Goal: Download file/media

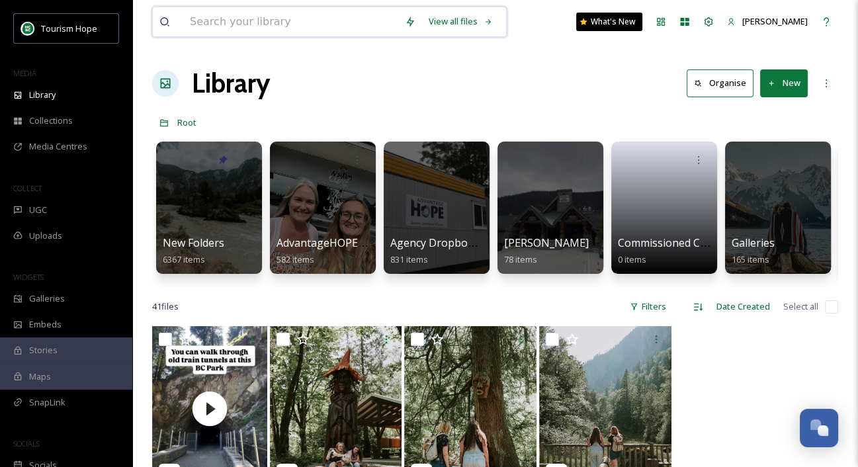
click at [214, 28] on input at bounding box center [290, 21] width 215 height 29
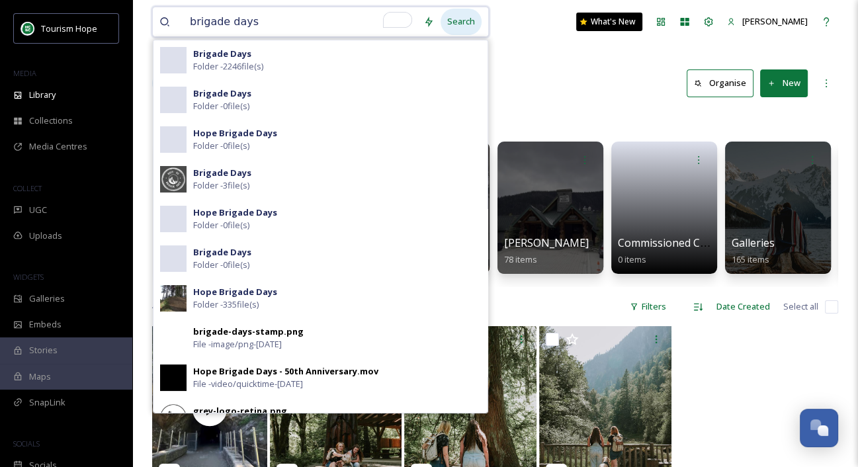
type input "brigade days"
click at [460, 21] on div "Search" at bounding box center [461, 22] width 41 height 26
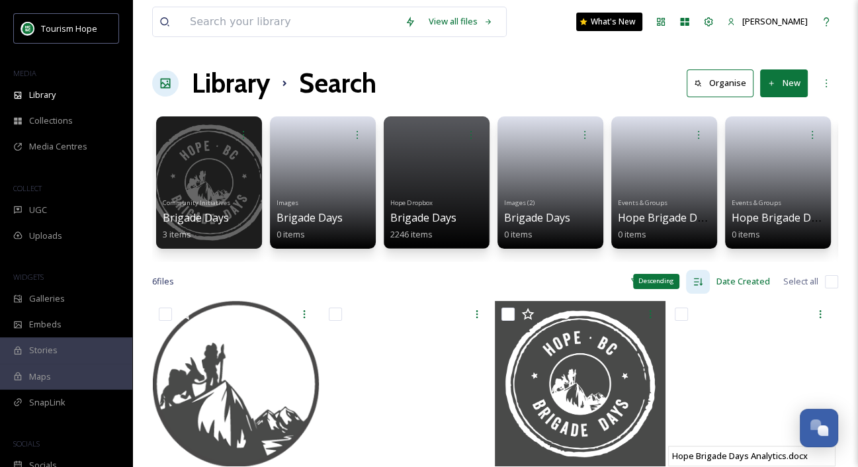
click at [696, 279] on icon at bounding box center [698, 282] width 11 height 11
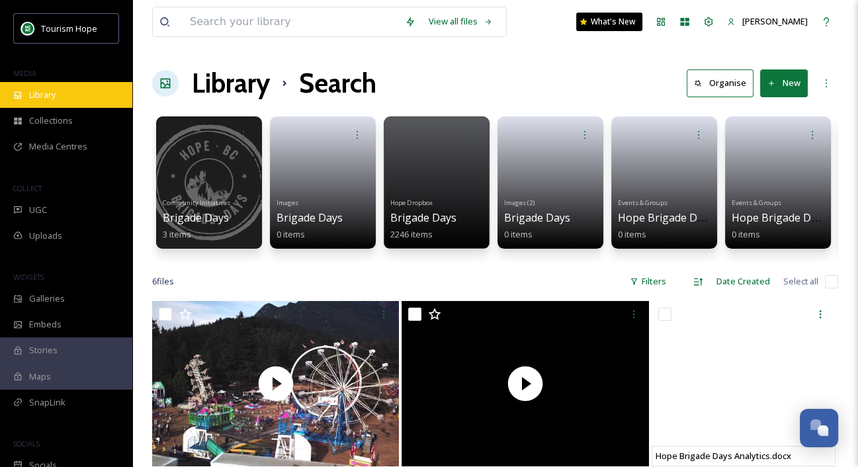
click at [56, 97] on span "Library" at bounding box center [42, 95] width 26 height 13
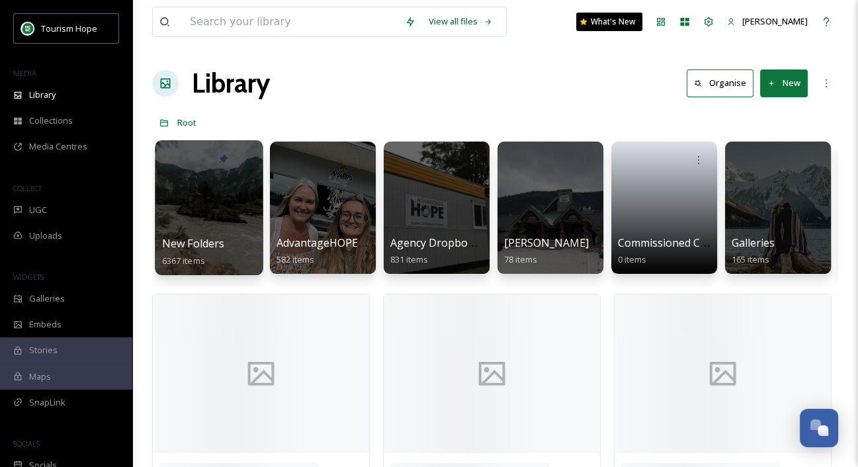
click at [242, 199] on link at bounding box center [209, 203] width 95 height 64
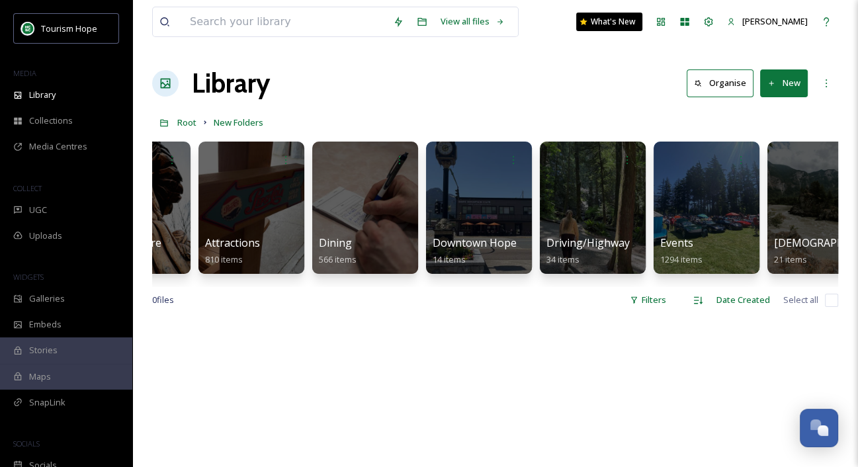
scroll to position [0, 198]
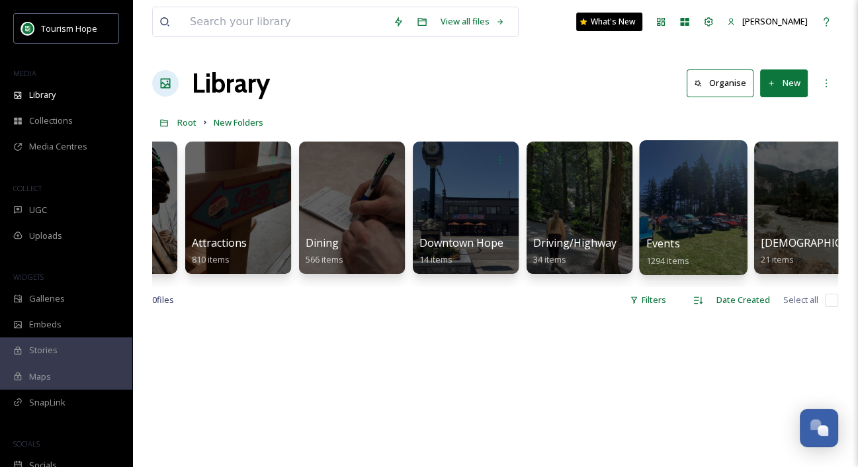
click at [650, 215] on div at bounding box center [693, 207] width 108 height 135
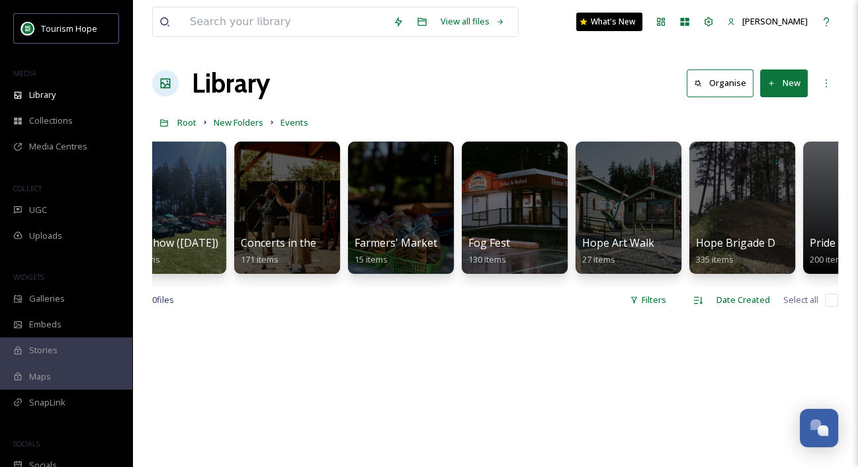
scroll to position [0, 452]
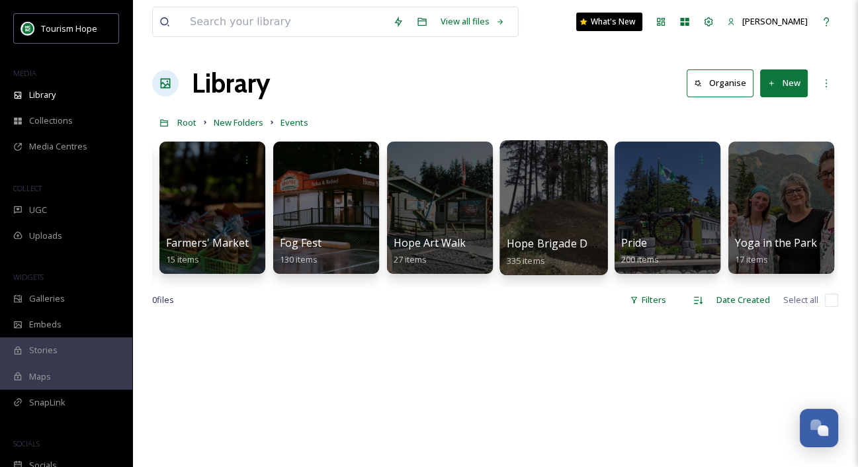
click at [566, 210] on div at bounding box center [553, 207] width 108 height 135
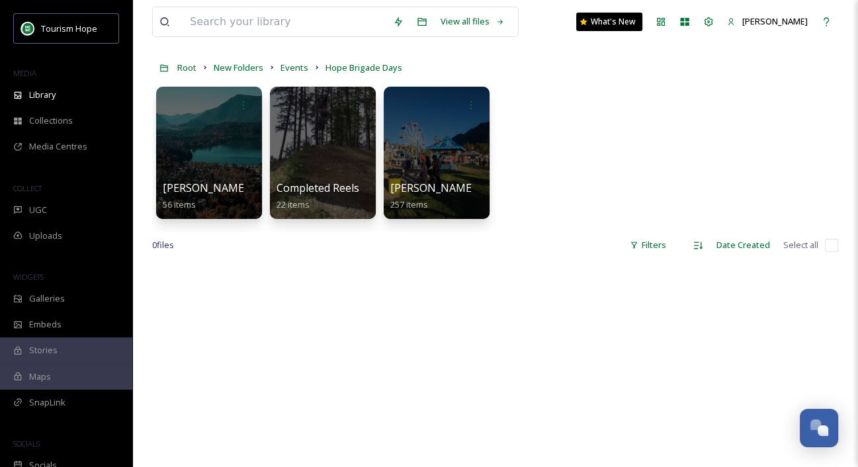
scroll to position [57, 0]
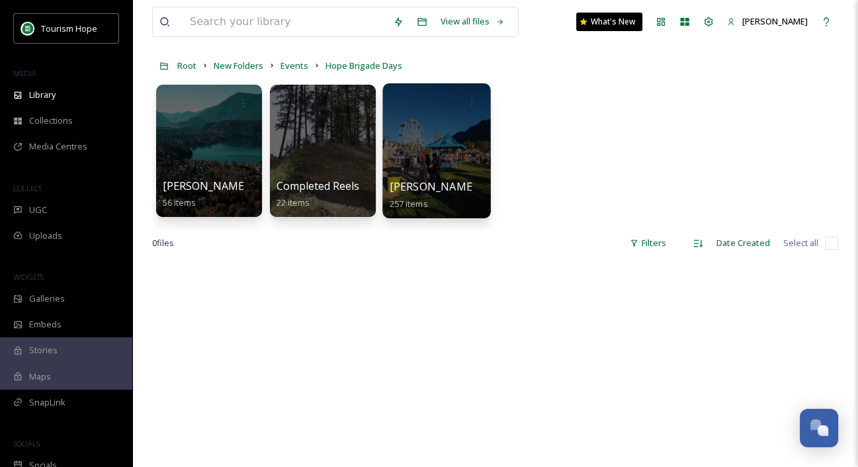
click at [436, 150] on div at bounding box center [436, 150] width 108 height 135
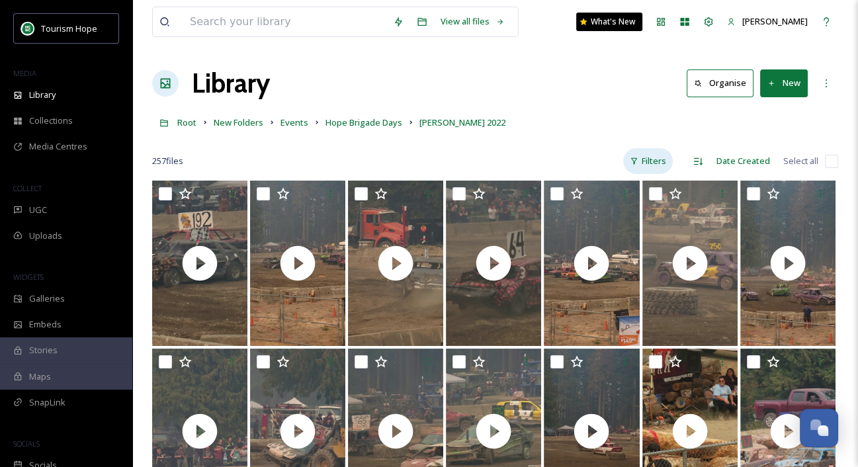
click at [649, 157] on div "Filters" at bounding box center [648, 161] width 50 height 26
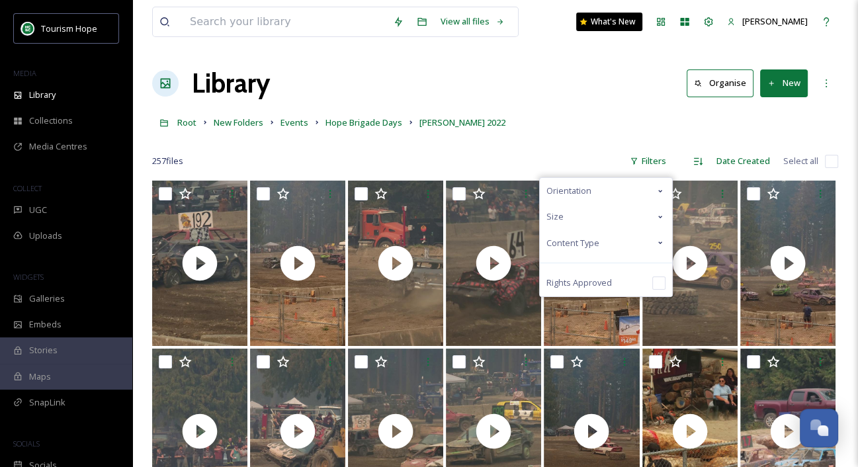
click at [582, 244] on span "Content Type" at bounding box center [572, 243] width 53 height 13
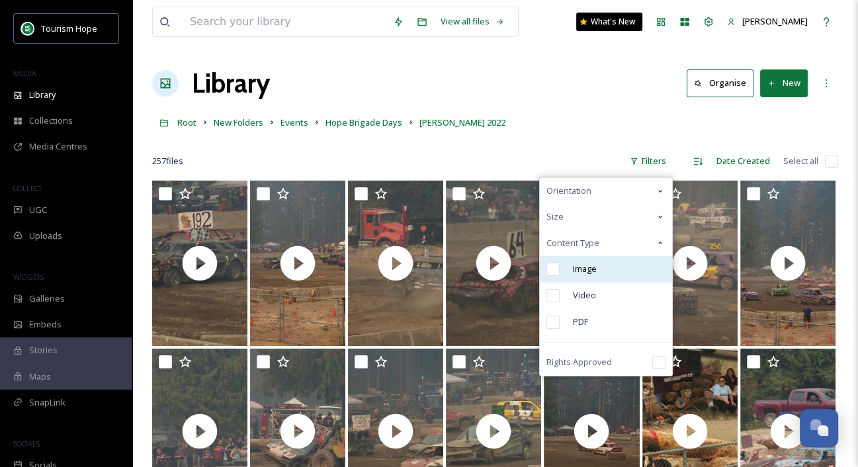
click at [595, 267] on span "Image" at bounding box center [585, 269] width 24 height 13
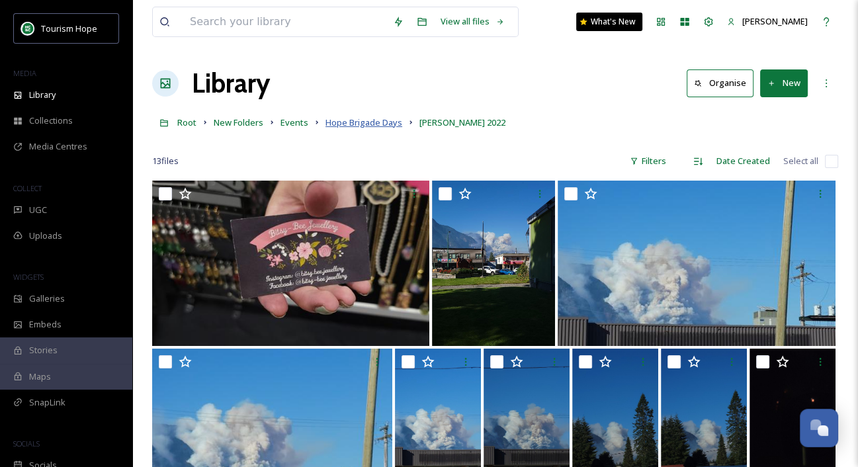
click at [370, 121] on span "Hope Brigade Days" at bounding box center [364, 122] width 77 height 12
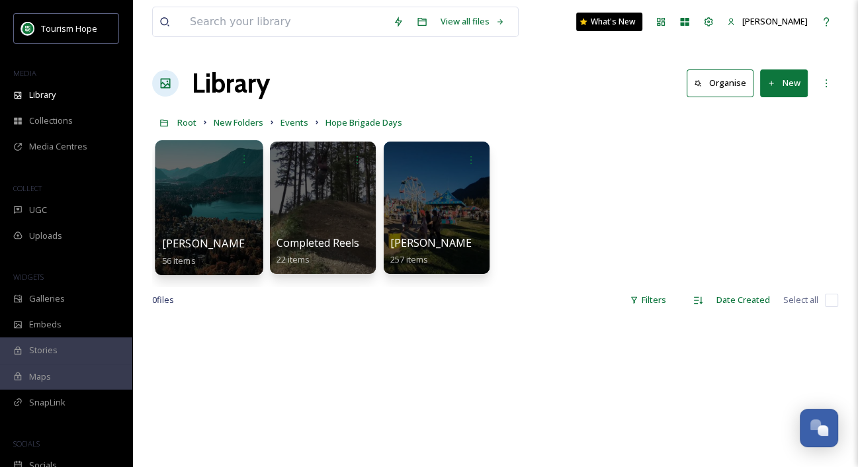
click at [216, 210] on div at bounding box center [209, 207] width 108 height 135
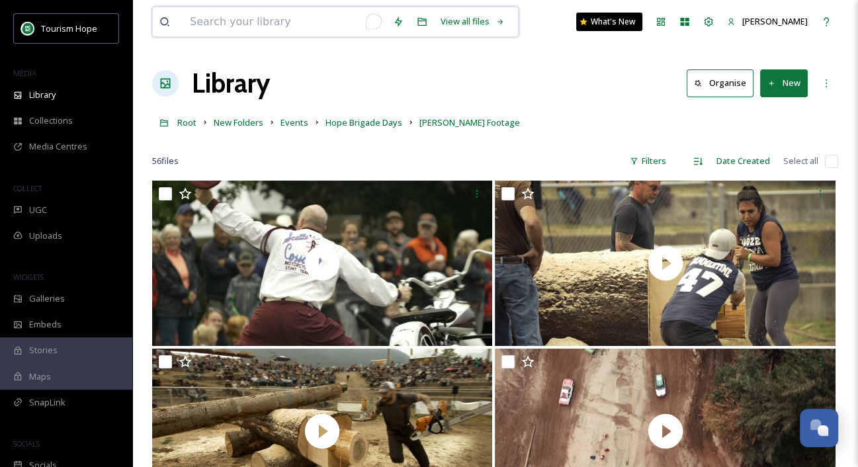
click at [244, 26] on input "To enrich screen reader interactions, please activate Accessibility in Grammarl…" at bounding box center [284, 21] width 203 height 29
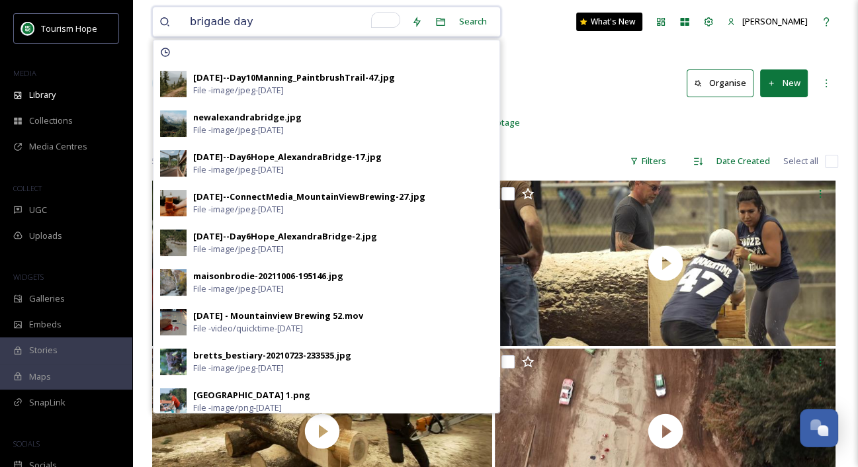
type input "brigade days"
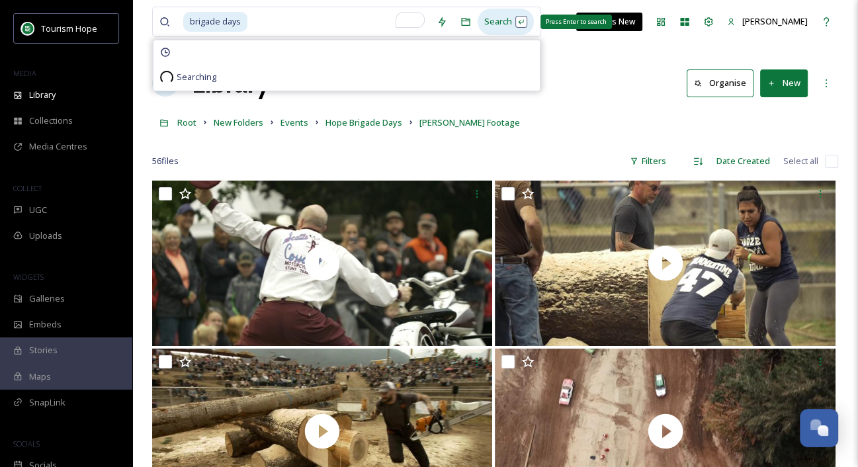
click at [495, 21] on div "Search Press Enter to search" at bounding box center [506, 22] width 56 height 26
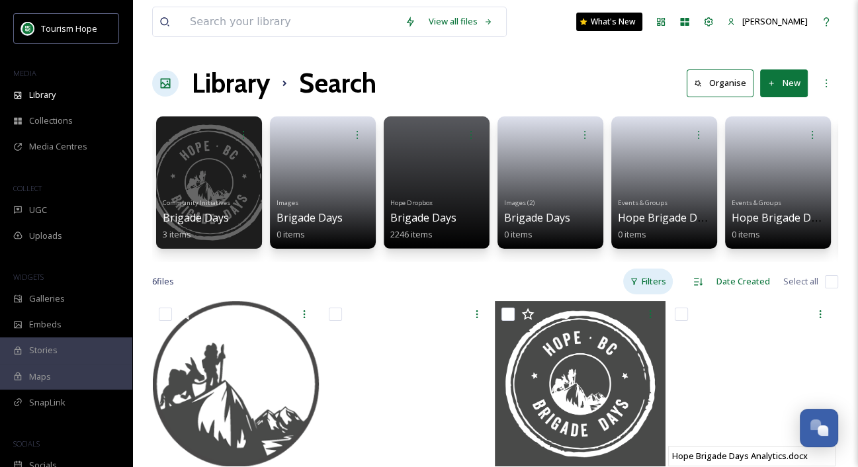
click at [655, 277] on div "Filters" at bounding box center [648, 282] width 50 height 26
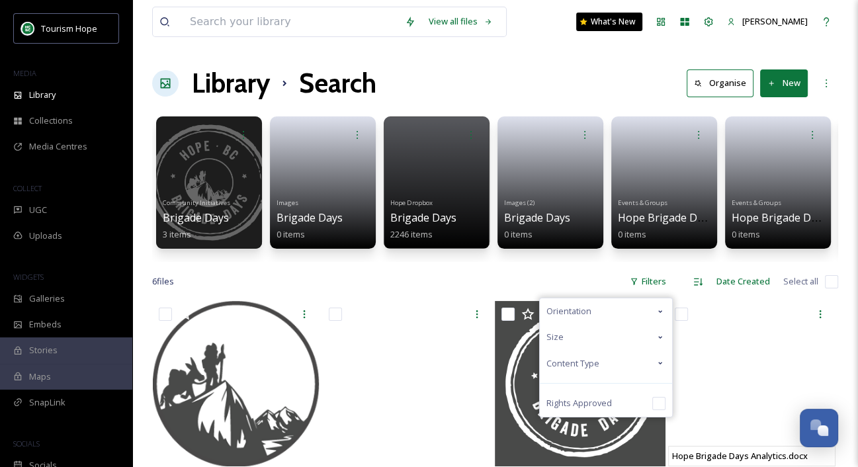
click at [629, 364] on div "Content Type" at bounding box center [606, 364] width 132 height 26
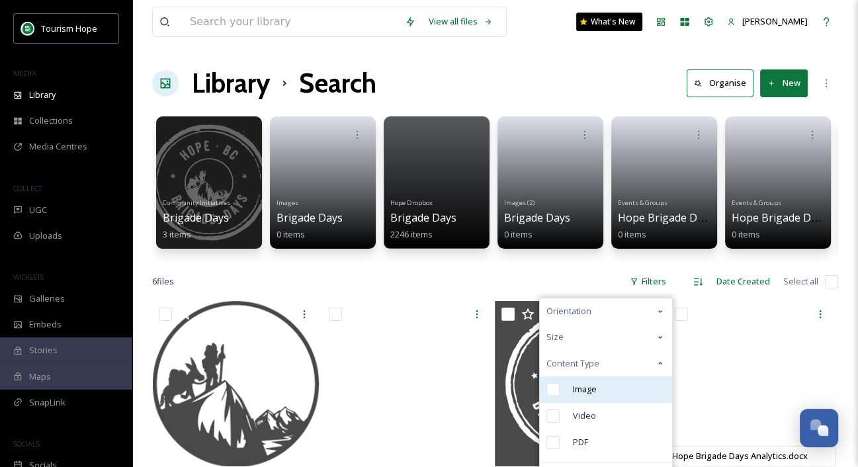
click at [606, 388] on div "Image" at bounding box center [606, 389] width 132 height 26
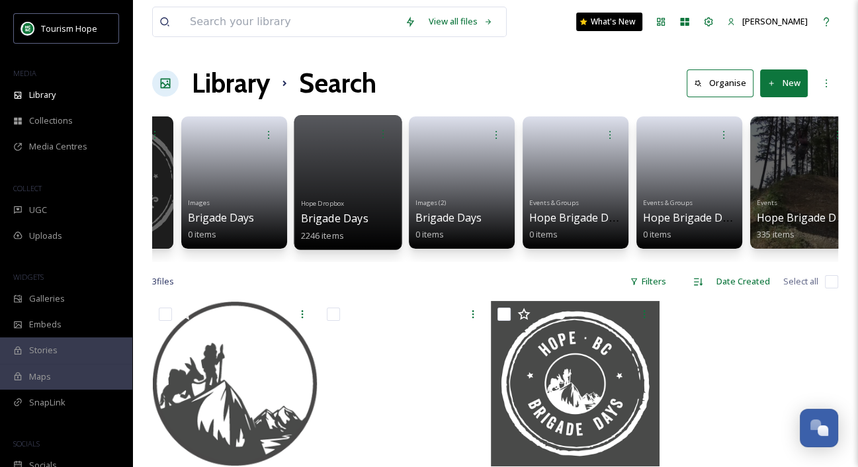
scroll to position [0, 92]
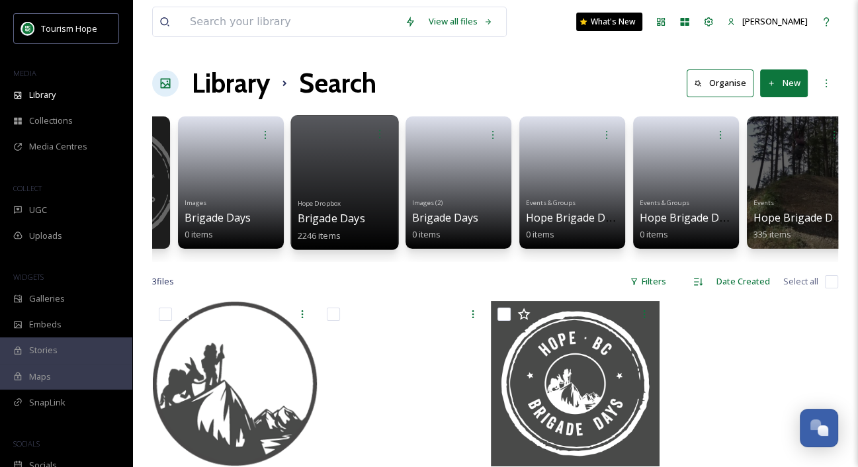
click at [348, 195] on div "Hope Dropbox Brigade Days 2246 items" at bounding box center [345, 218] width 95 height 49
click at [363, 216] on span "Brigade Days" at bounding box center [331, 218] width 67 height 15
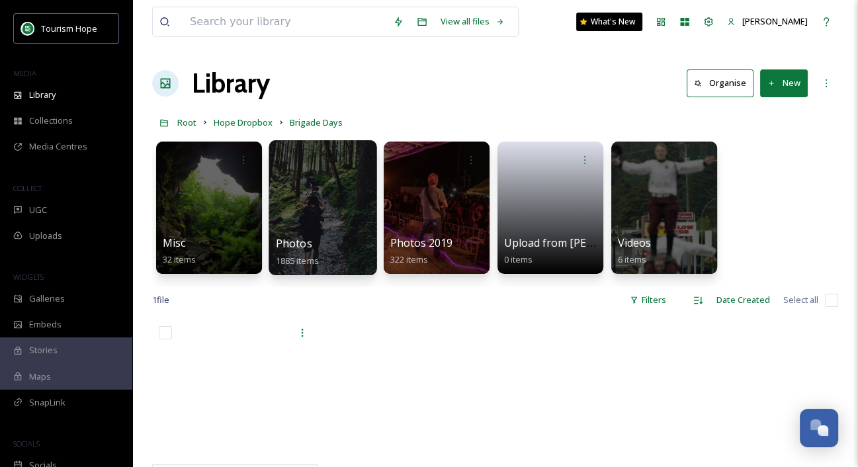
click at [318, 206] on div at bounding box center [323, 207] width 108 height 135
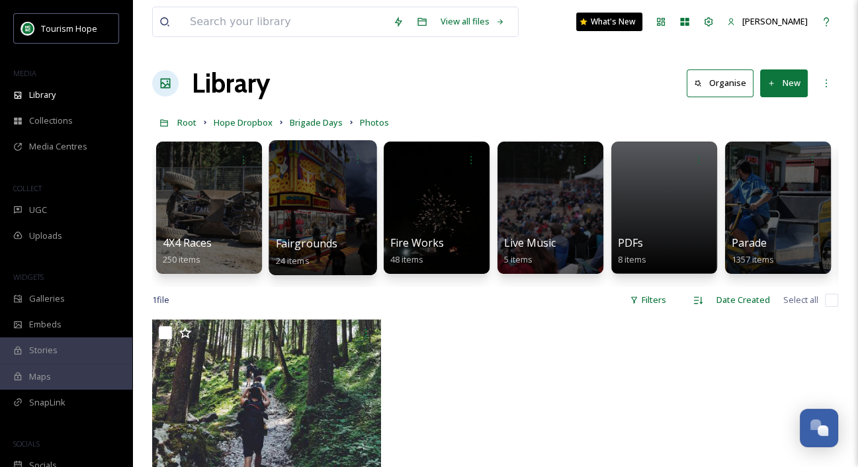
click at [312, 216] on div at bounding box center [323, 207] width 108 height 135
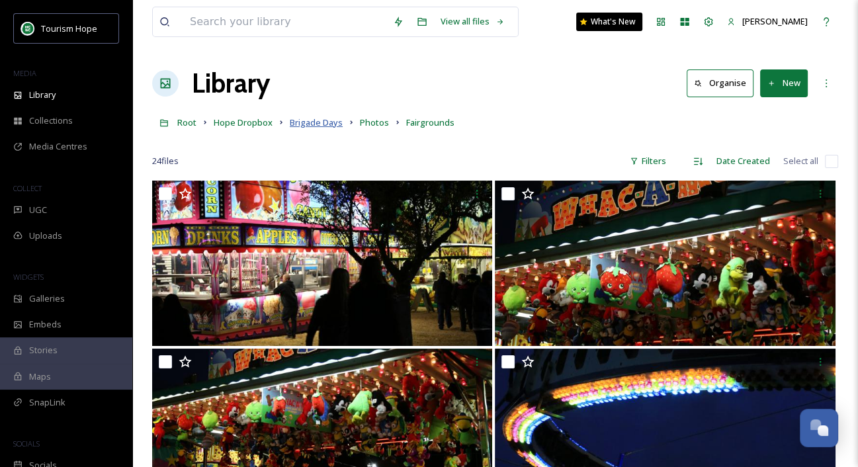
click at [328, 122] on span "Brigade Days" at bounding box center [316, 122] width 53 height 12
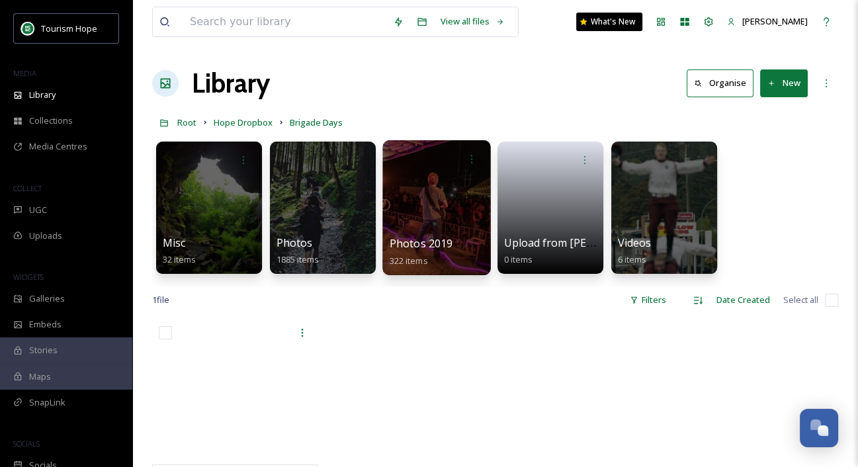
click at [439, 230] on div at bounding box center [436, 207] width 108 height 135
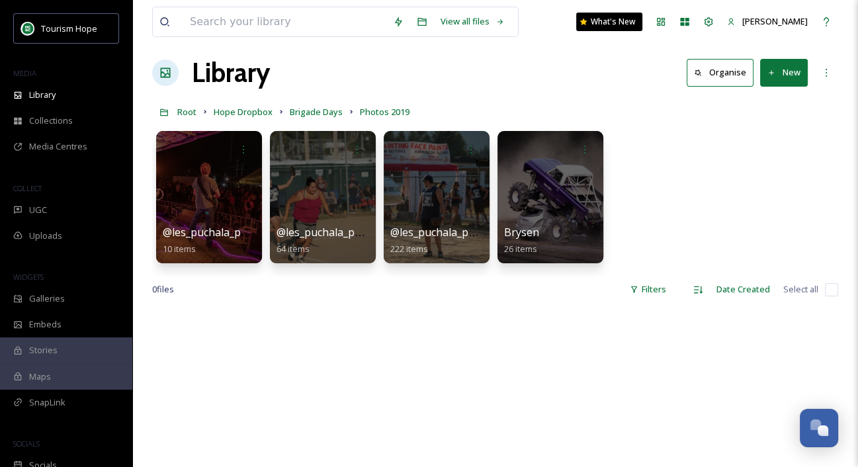
scroll to position [11, 0]
click at [218, 208] on div at bounding box center [209, 197] width 108 height 135
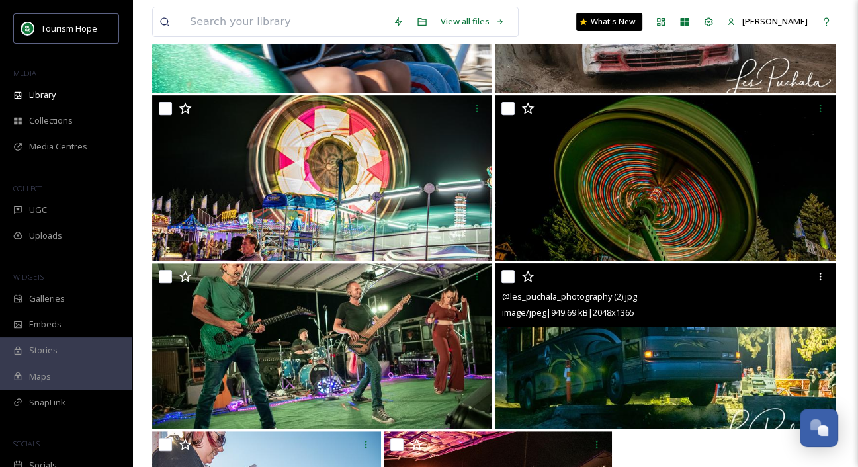
scroll to position [569, 0]
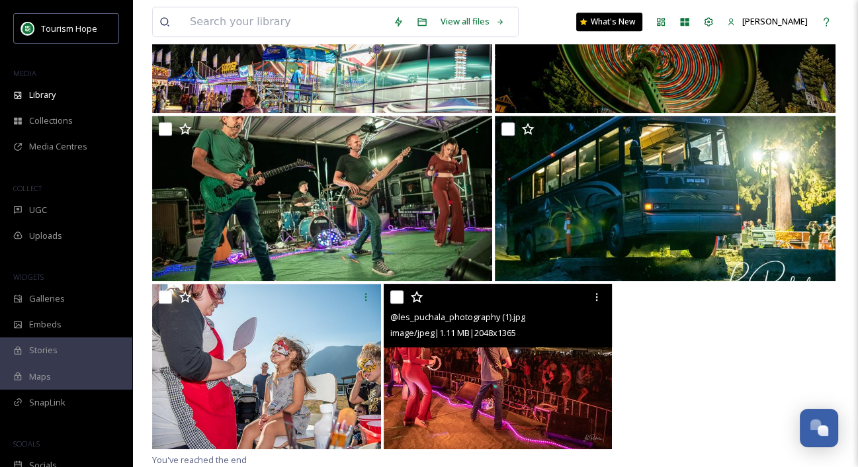
click at [488, 400] on img at bounding box center [498, 366] width 229 height 165
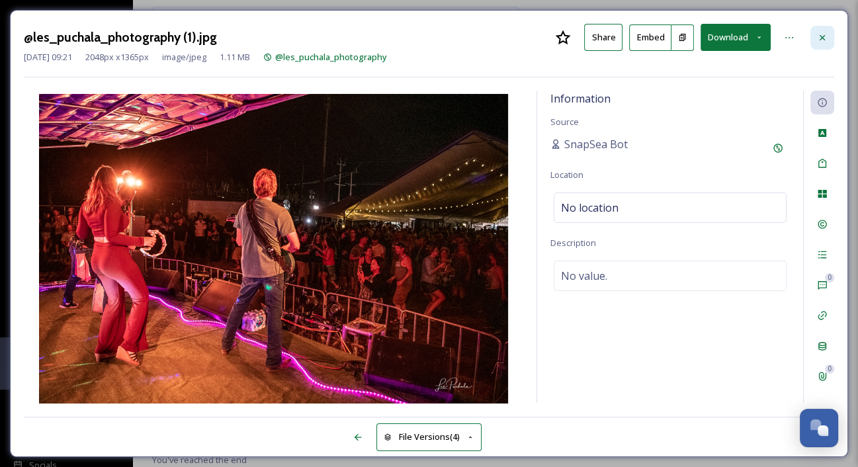
click at [816, 40] on div at bounding box center [822, 38] width 24 height 24
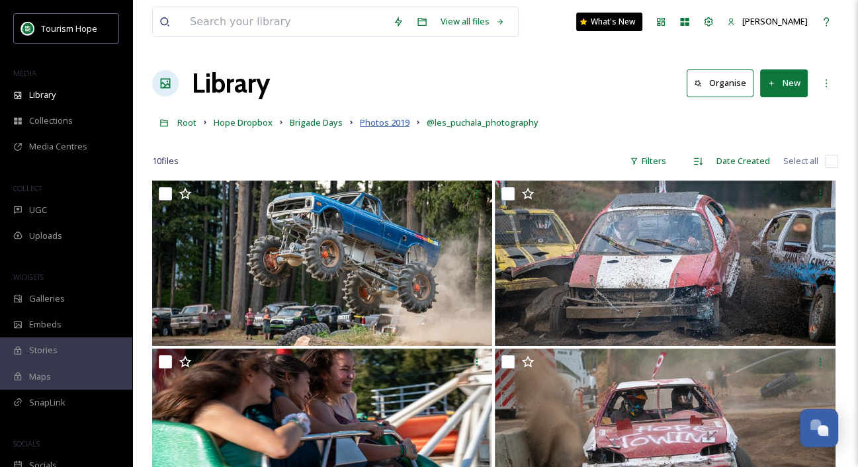
click at [378, 124] on span "Photos 2019" at bounding box center [385, 122] width 50 height 12
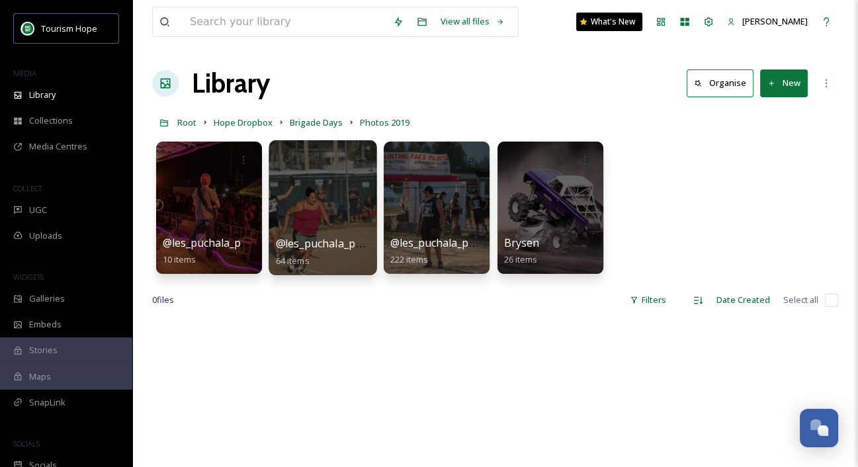
click at [328, 209] on div at bounding box center [323, 207] width 108 height 135
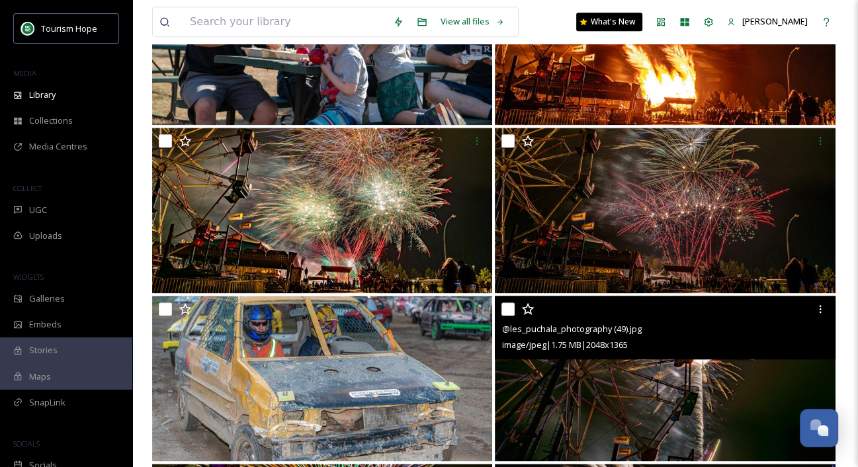
scroll to position [1399, 0]
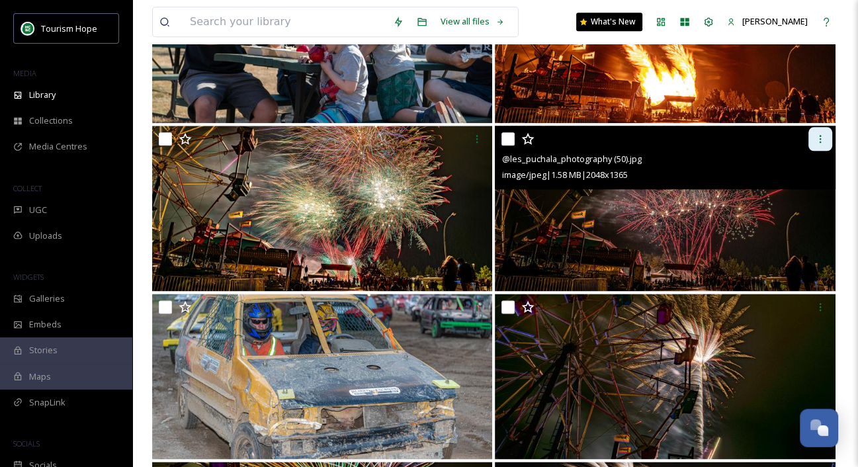
click at [821, 140] on icon at bounding box center [820, 139] width 11 height 11
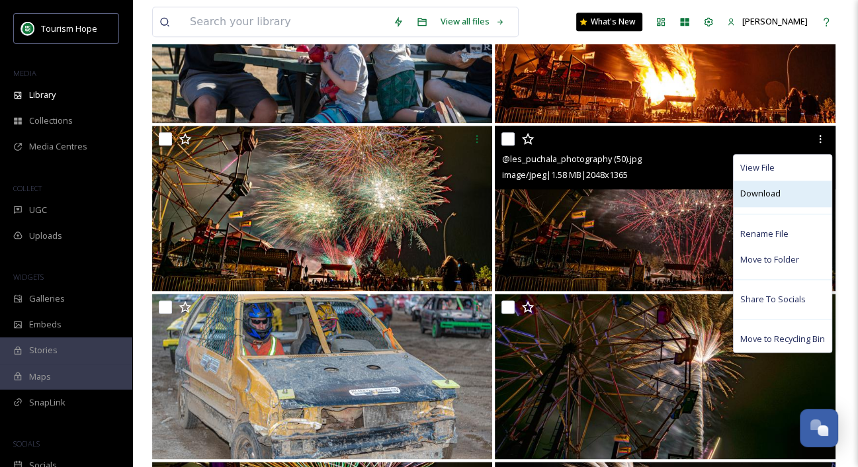
click at [767, 195] on span "Download" at bounding box center [760, 193] width 40 height 13
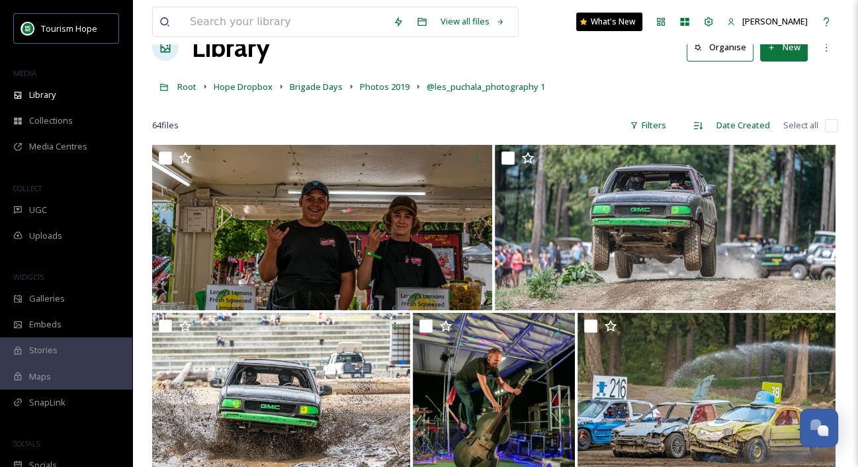
scroll to position [0, 0]
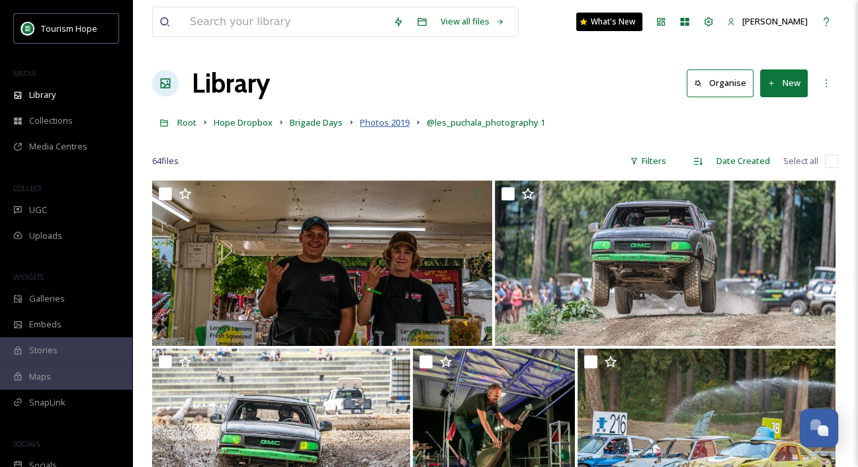
click at [384, 122] on span "Photos 2019" at bounding box center [385, 122] width 50 height 12
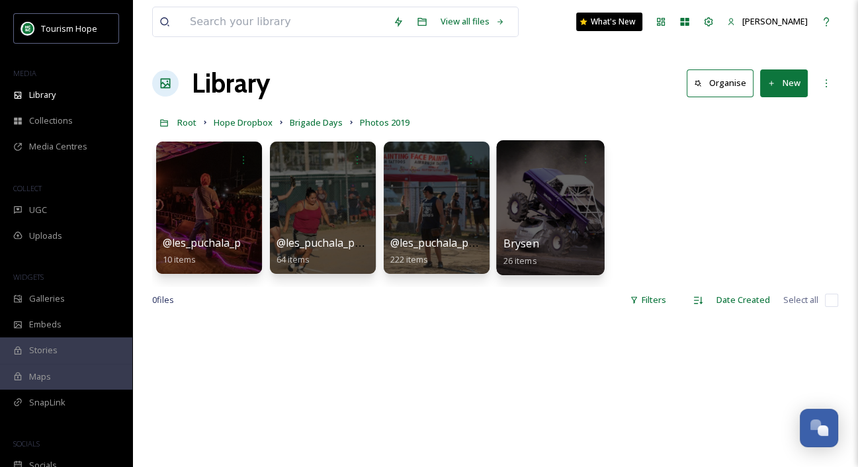
click at [552, 230] on div at bounding box center [550, 207] width 108 height 135
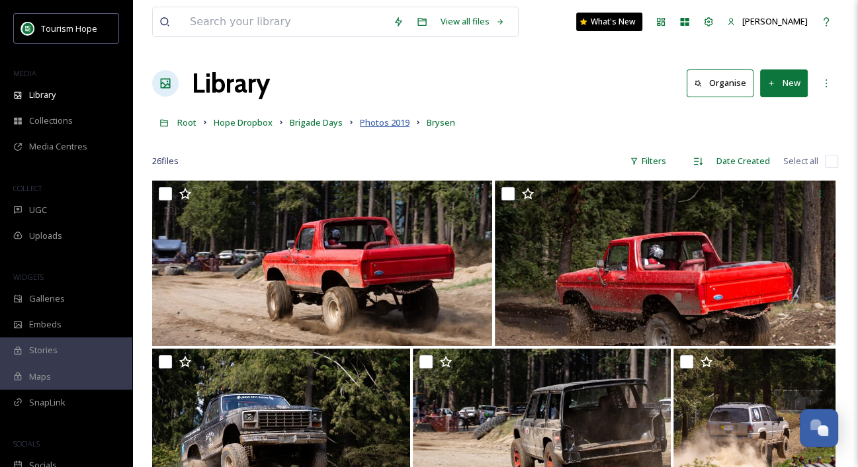
click at [377, 123] on span "Photos 2019" at bounding box center [385, 122] width 50 height 12
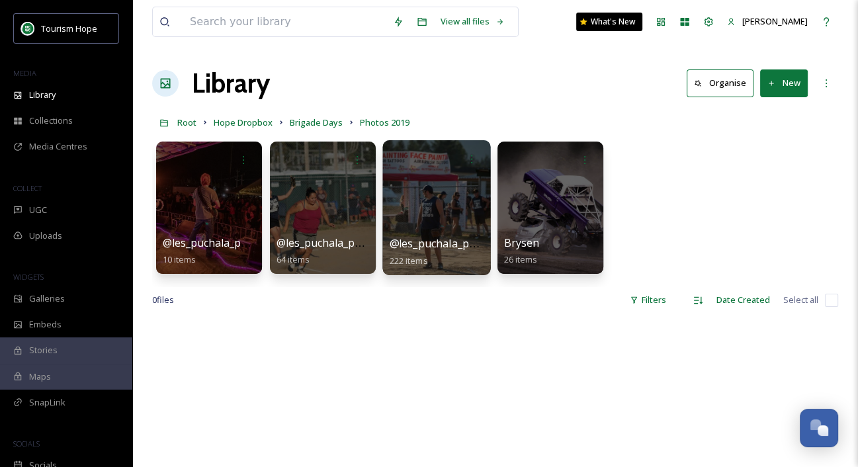
click at [433, 220] on div at bounding box center [436, 207] width 108 height 135
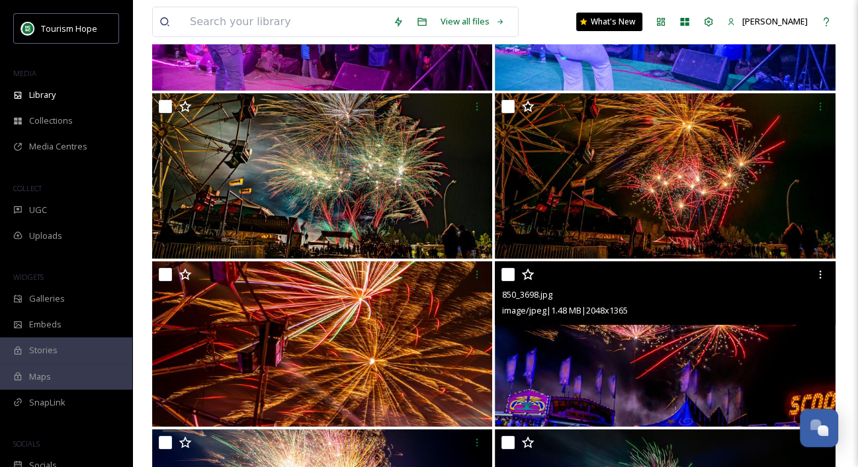
scroll to position [4119, 0]
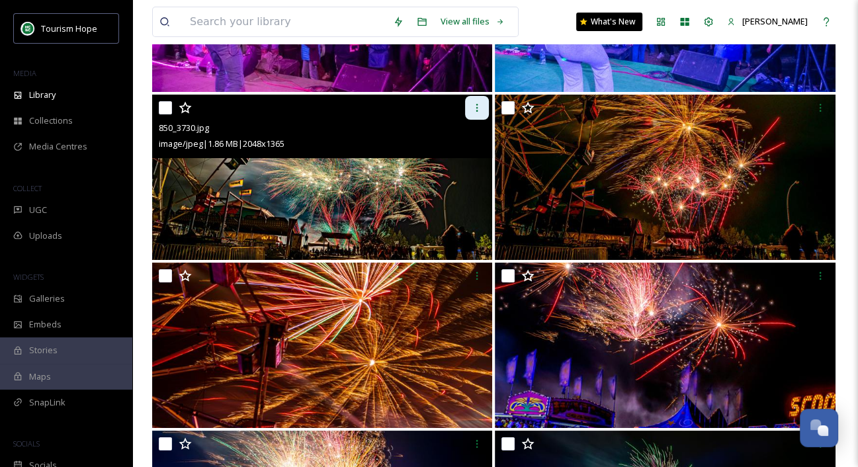
click at [478, 103] on icon at bounding box center [477, 108] width 11 height 11
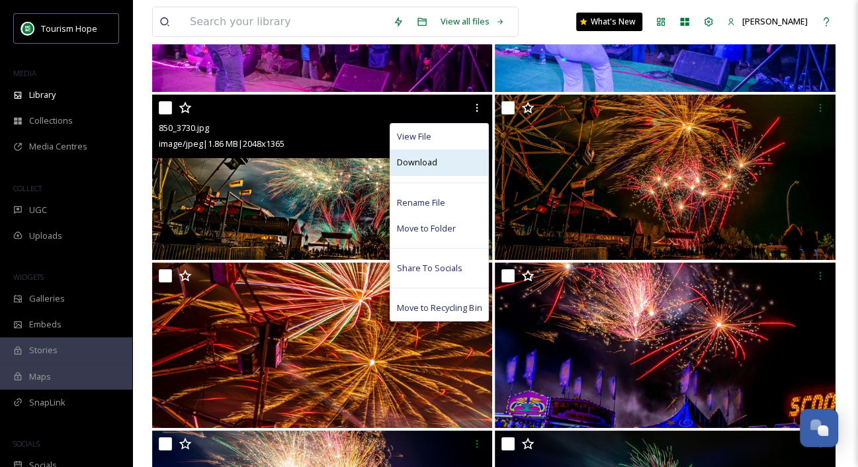
click at [447, 157] on div "Download" at bounding box center [439, 163] width 98 height 26
